Goal: Complete application form: Complete application form

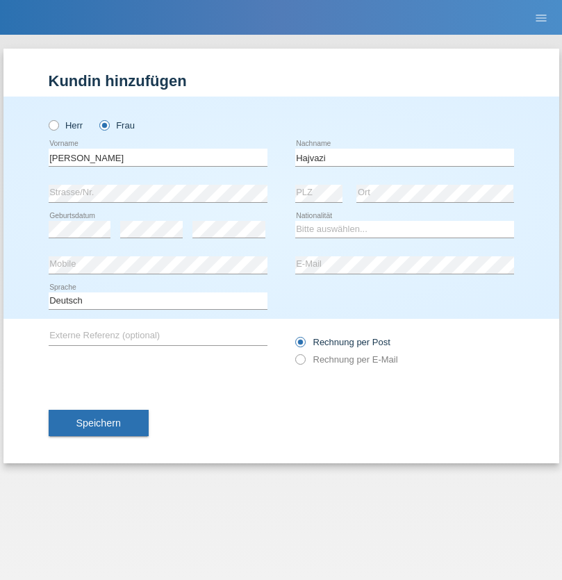
type input "Hajvazi"
select select "CH"
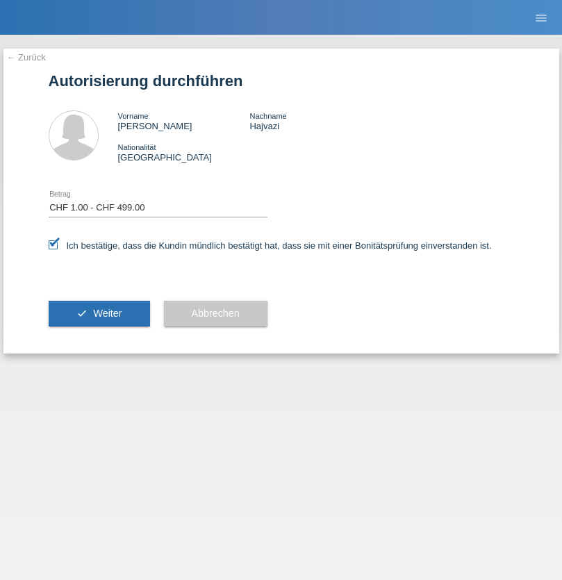
select select "1"
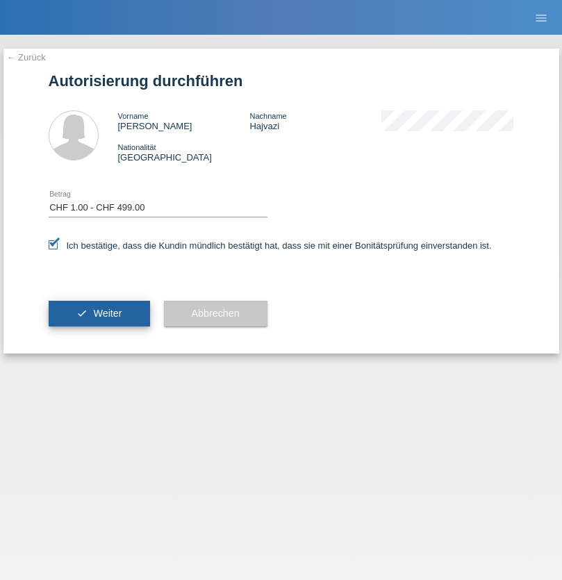
click at [99, 313] on span "Weiter" at bounding box center [107, 312] width 28 height 11
